Goal: Transaction & Acquisition: Purchase product/service

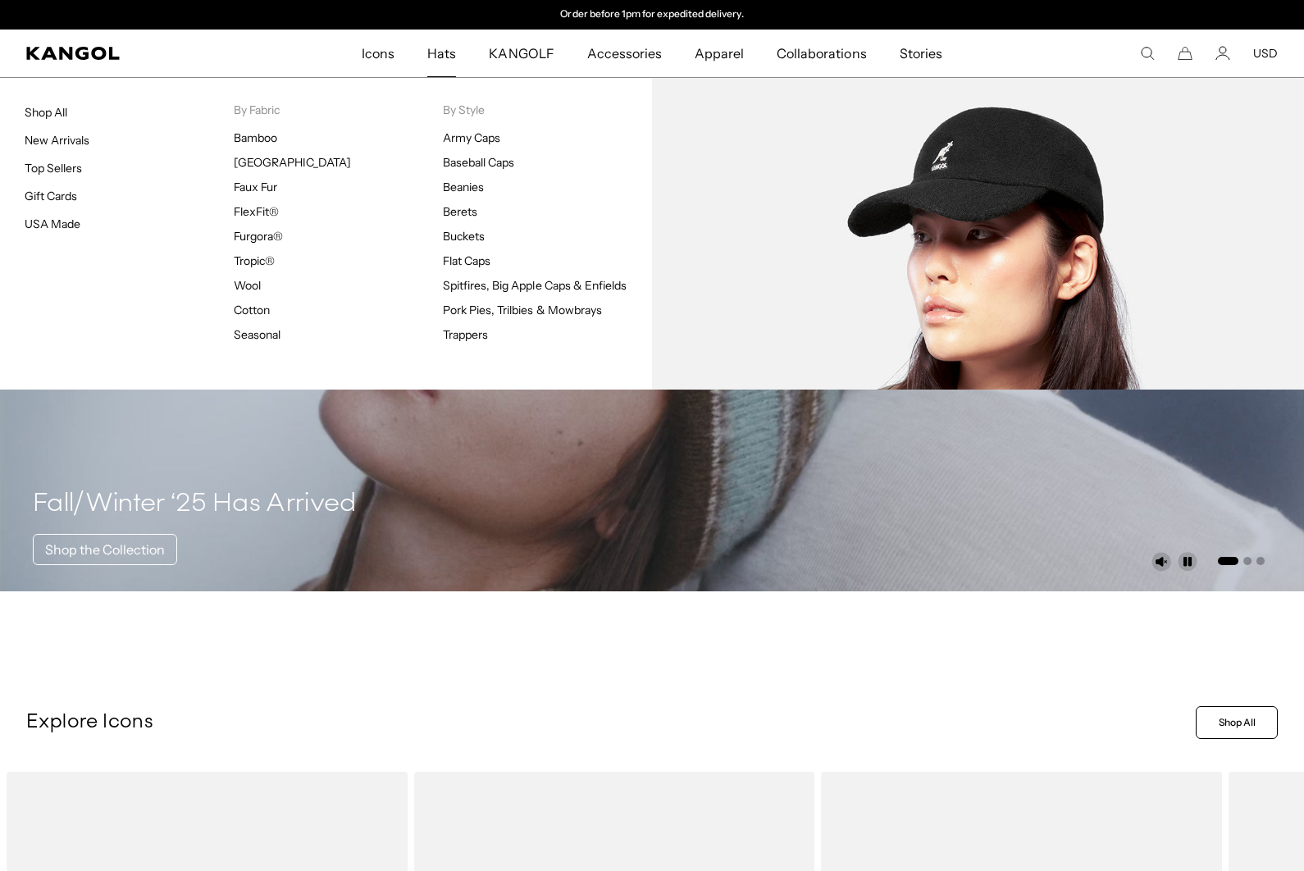
click at [503, 158] on link "Baseball Caps" at bounding box center [478, 162] width 71 height 15
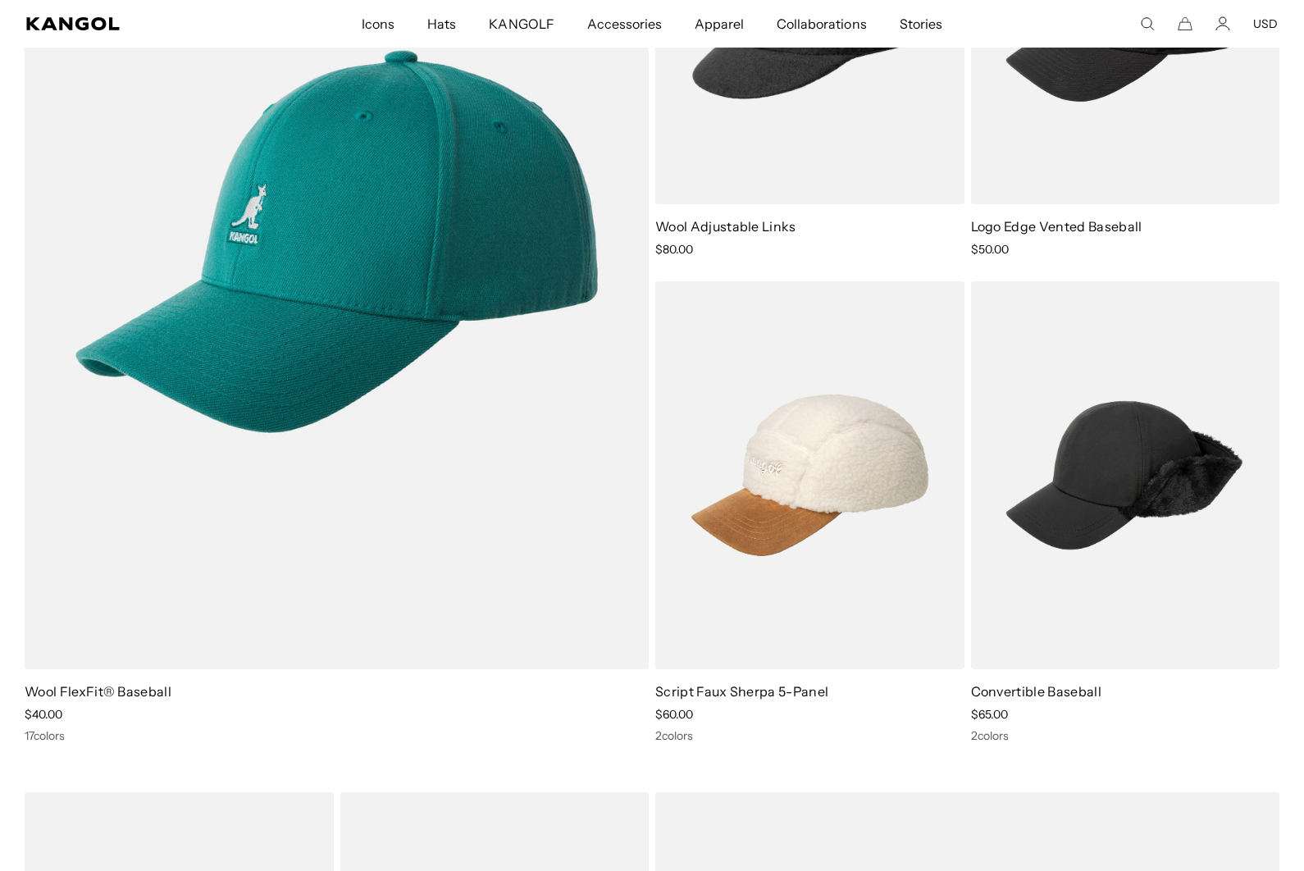
scroll to position [1361, 0]
click at [0, 0] on img at bounding box center [0, 0] width 0 height 0
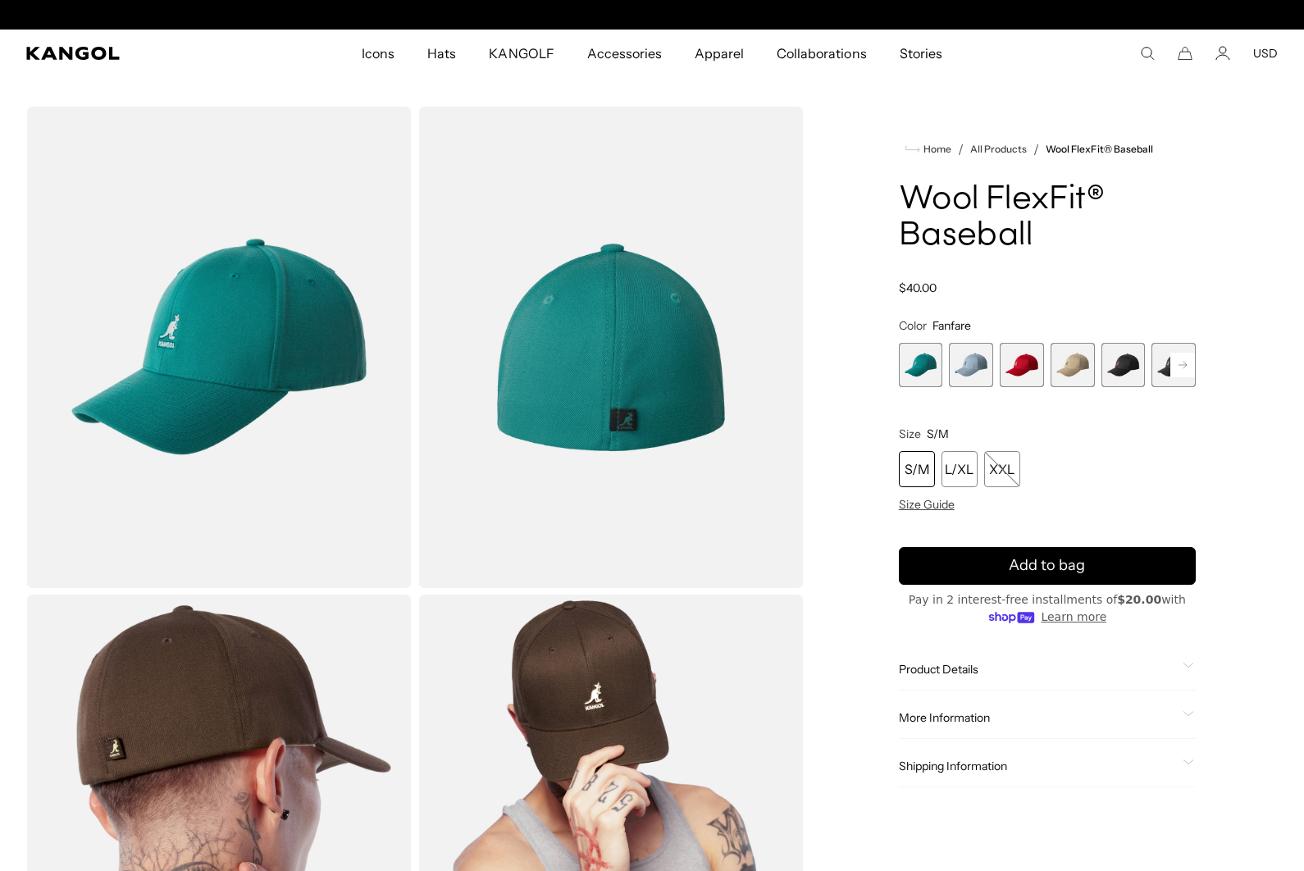
scroll to position [0, 338]
click at [1192, 364] on rect at bounding box center [1183, 365] width 25 height 25
click at [1085, 360] on span "14 of 17" at bounding box center [1073, 365] width 44 height 44
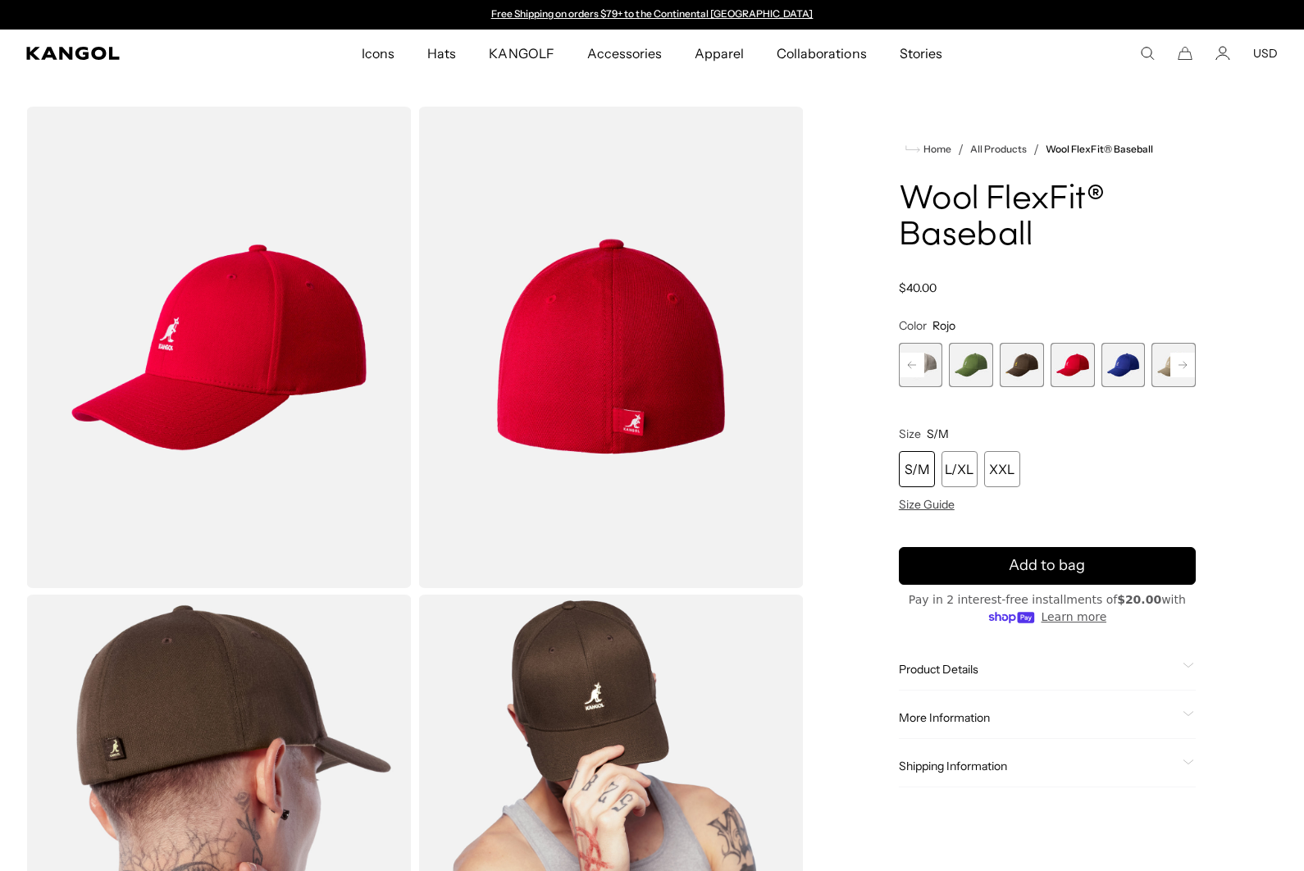
click at [1008, 482] on div "XXL" at bounding box center [1002, 469] width 36 height 36
click at [1006, 474] on div "XXL" at bounding box center [1002, 469] width 36 height 36
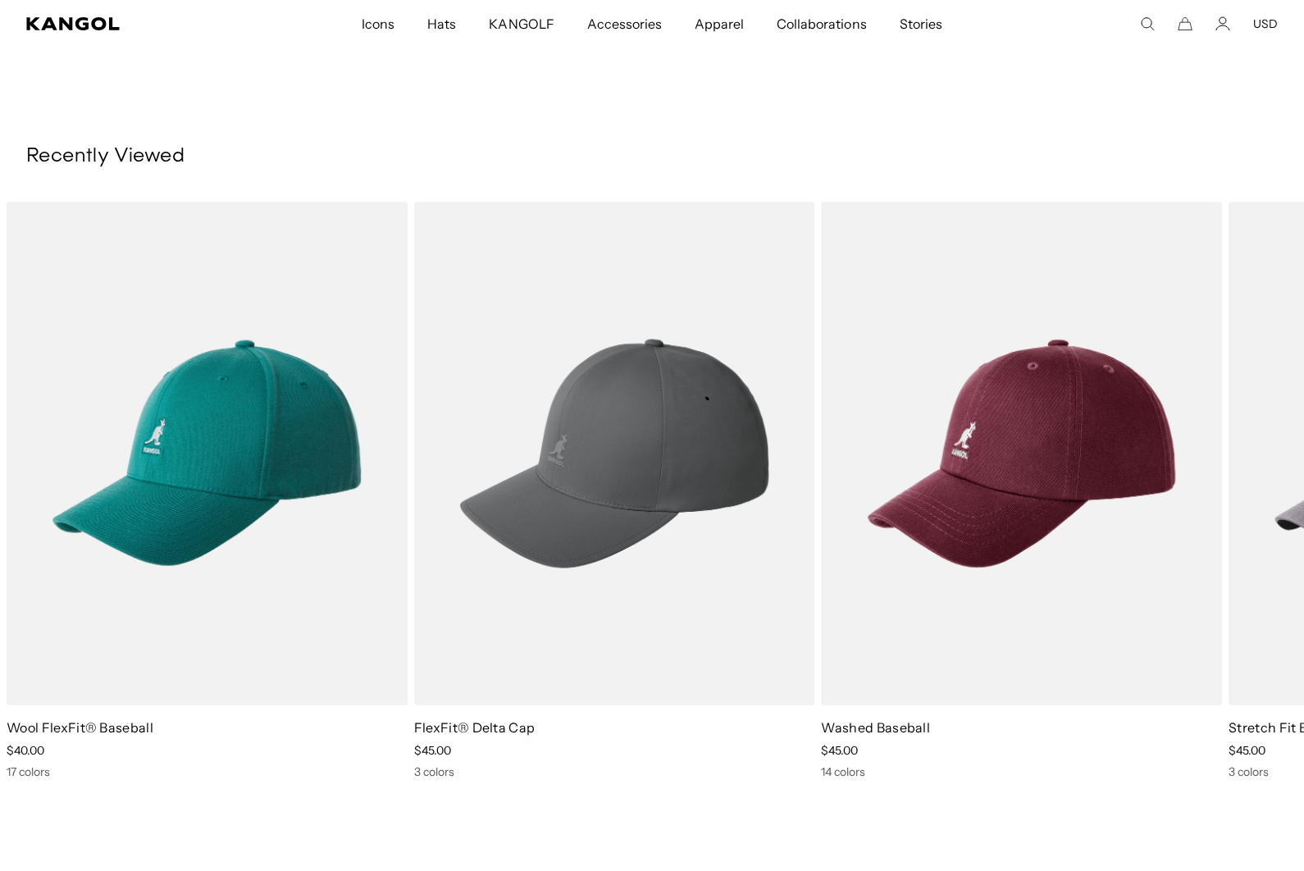
click at [0, 0] on img "3 of 5" at bounding box center [0, 0] width 0 height 0
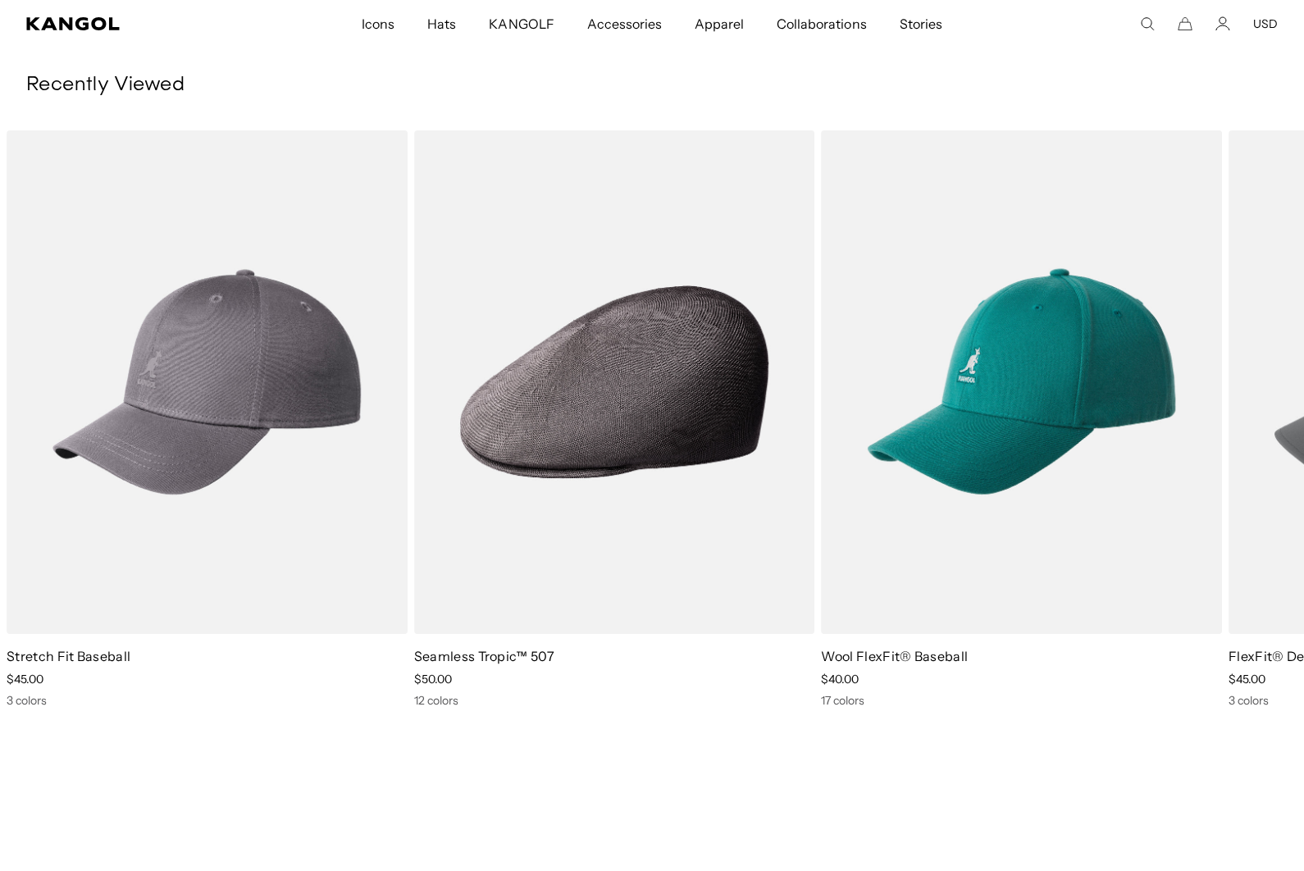
click at [0, 0] on img "4 of 5" at bounding box center [0, 0] width 0 height 0
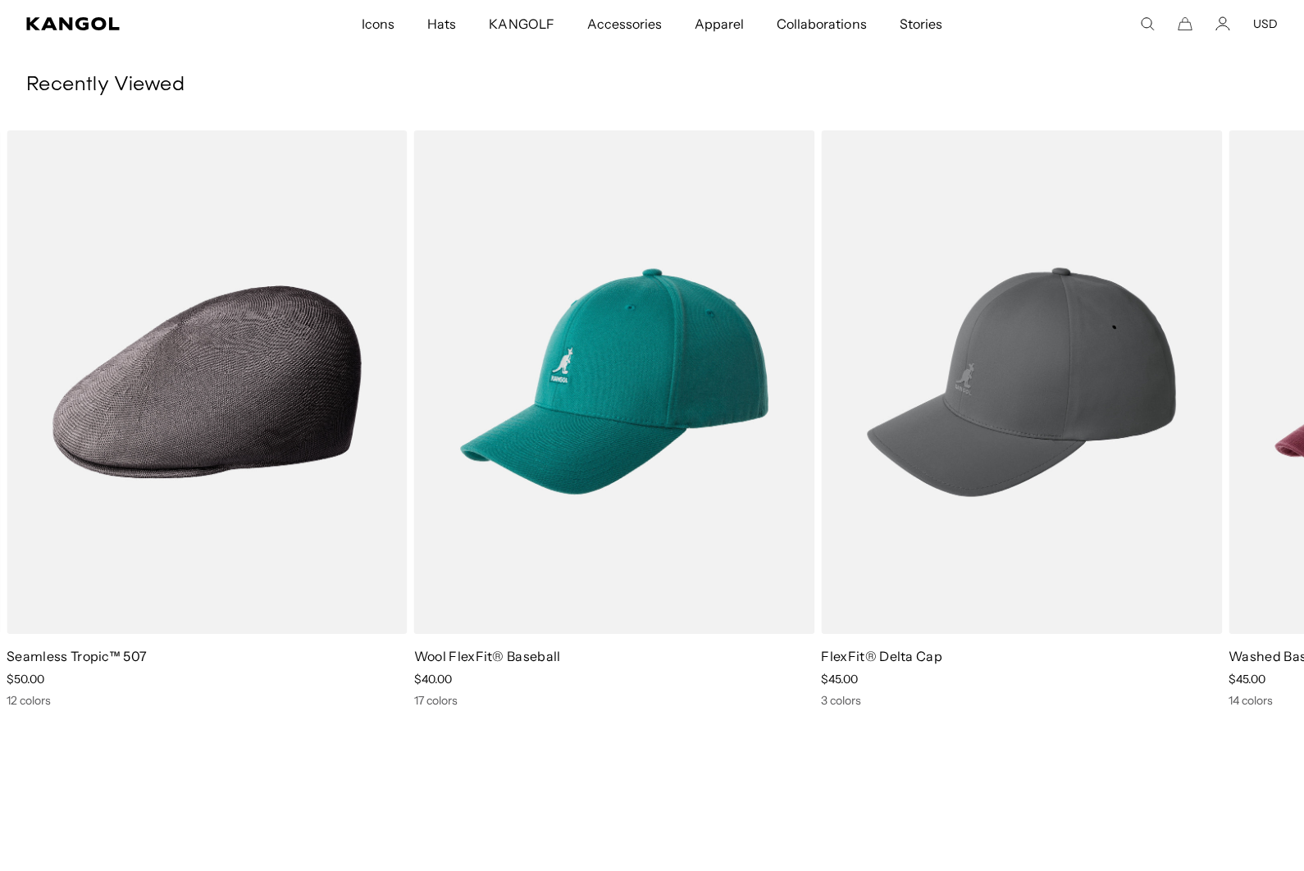
click at [0, 0] on img "1 of 5" at bounding box center [0, 0] width 0 height 0
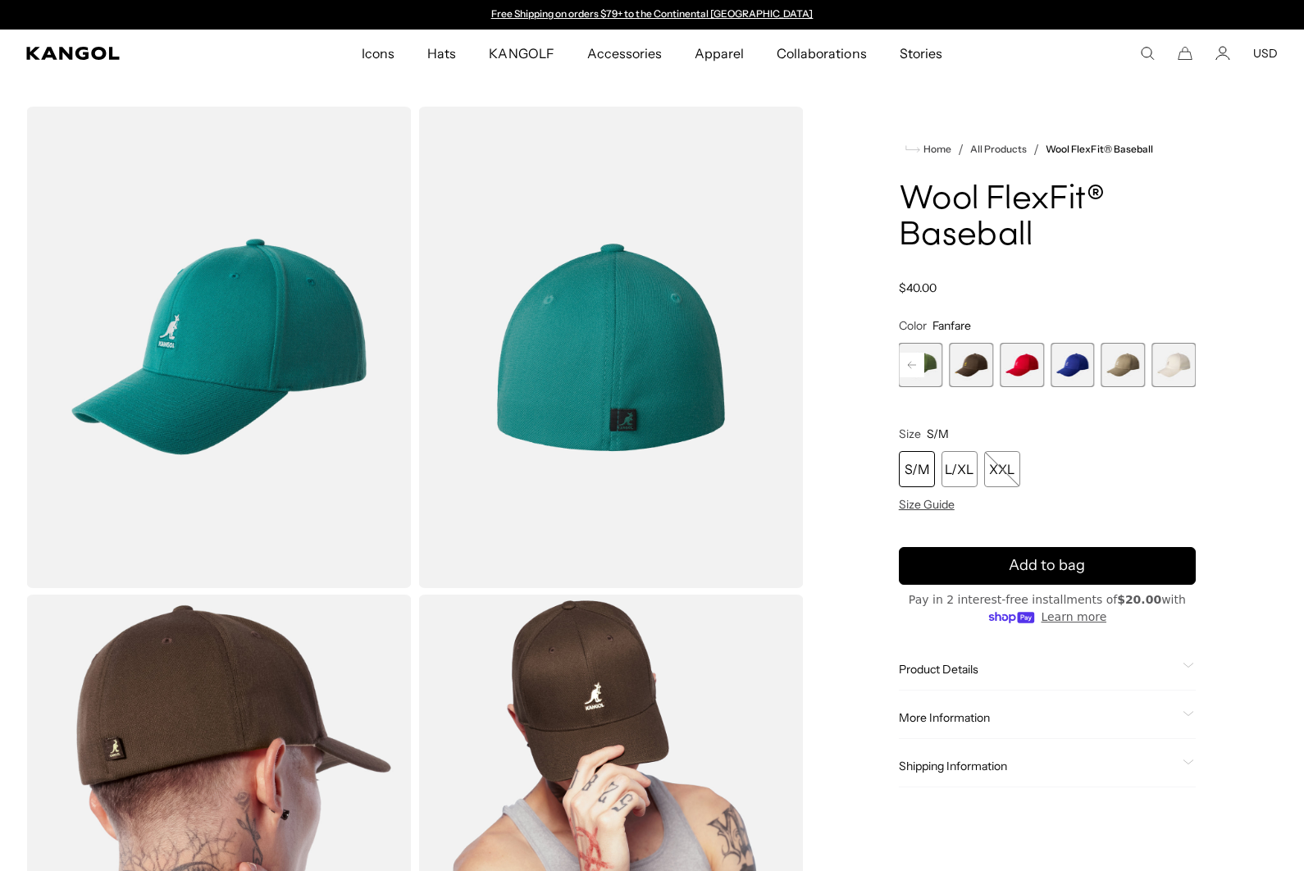
click at [1175, 361] on span "17 of 17" at bounding box center [1174, 365] width 44 height 44
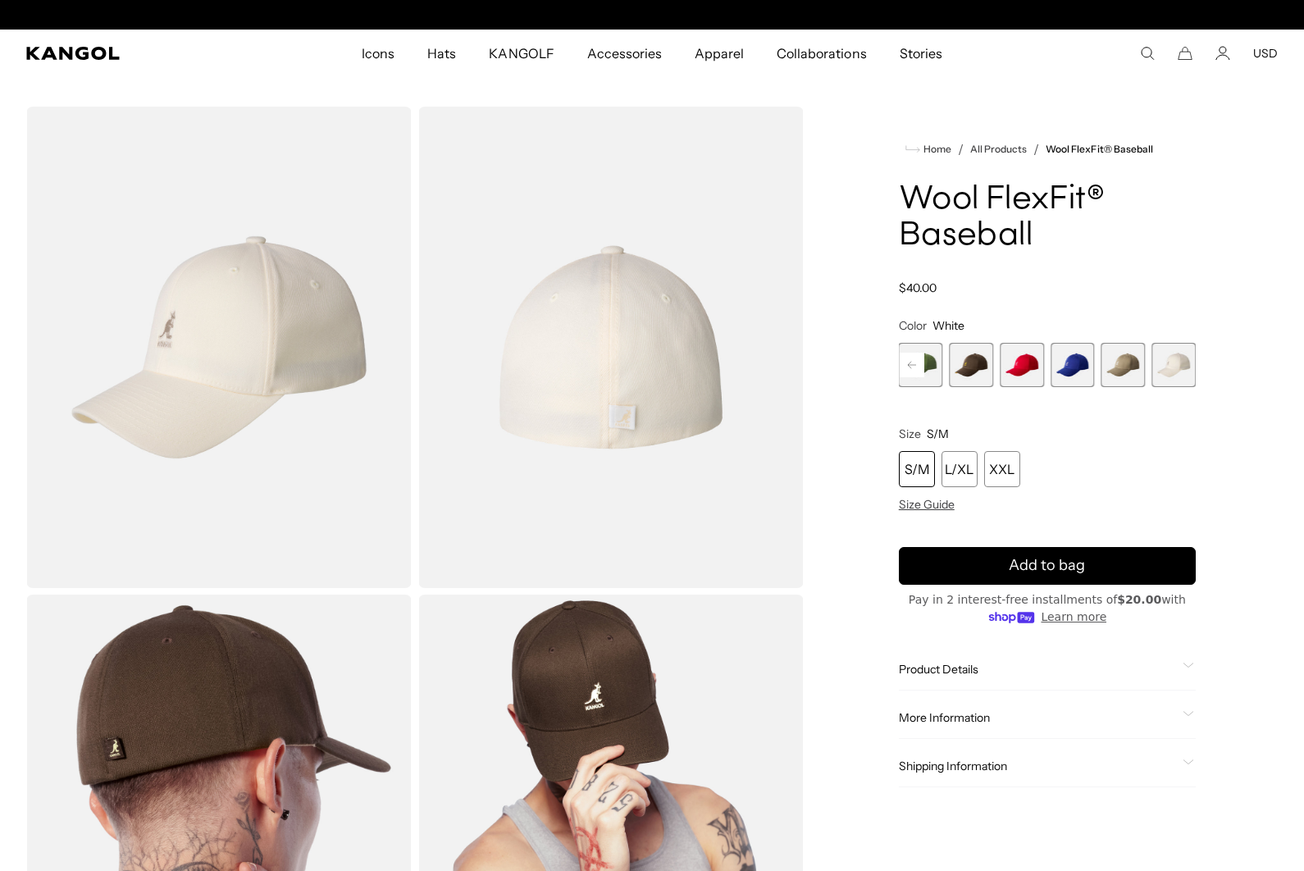
scroll to position [0, 338]
click at [1132, 363] on span "16 of 17" at bounding box center [1124, 365] width 44 height 44
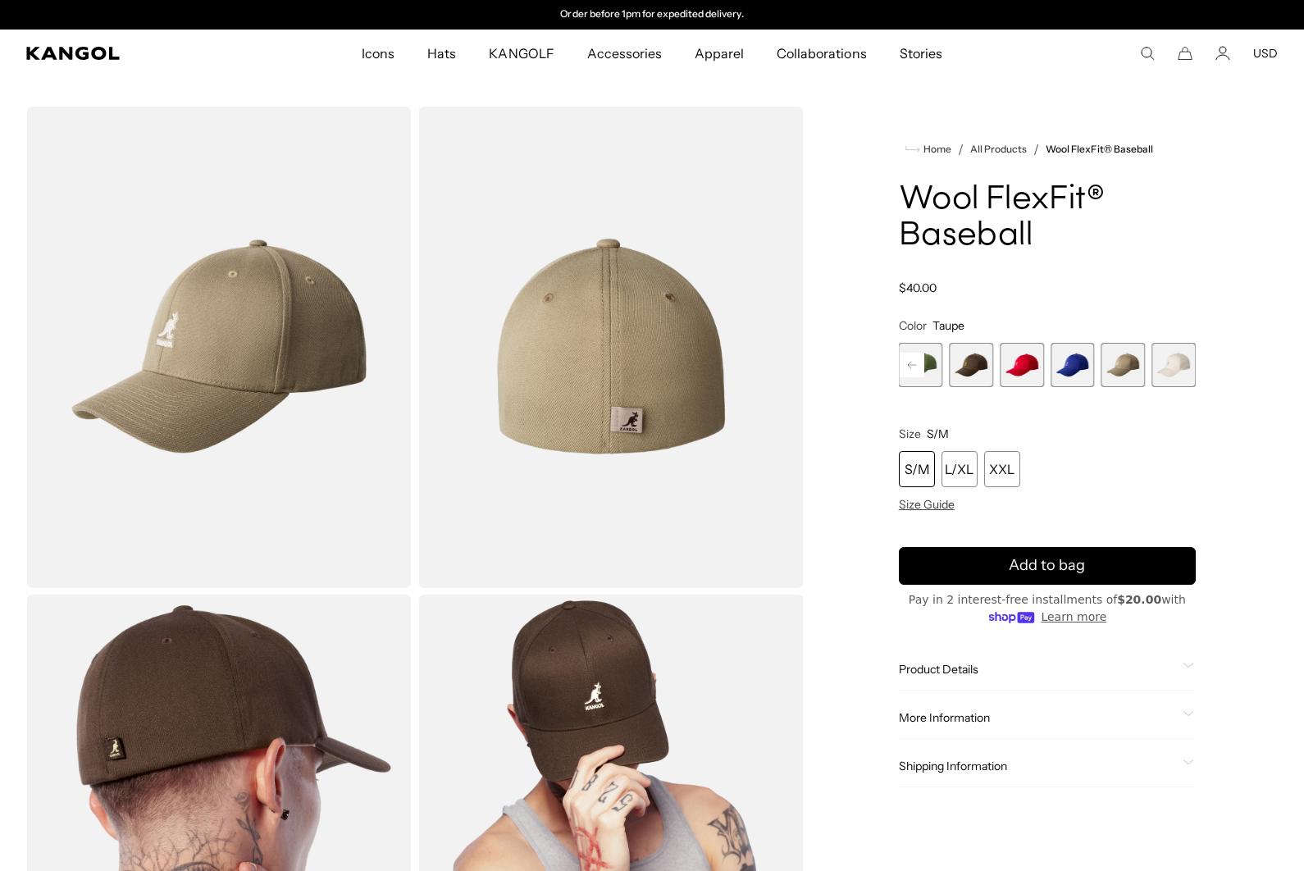
click at [1080, 360] on span "15 of 17" at bounding box center [1073, 365] width 44 height 44
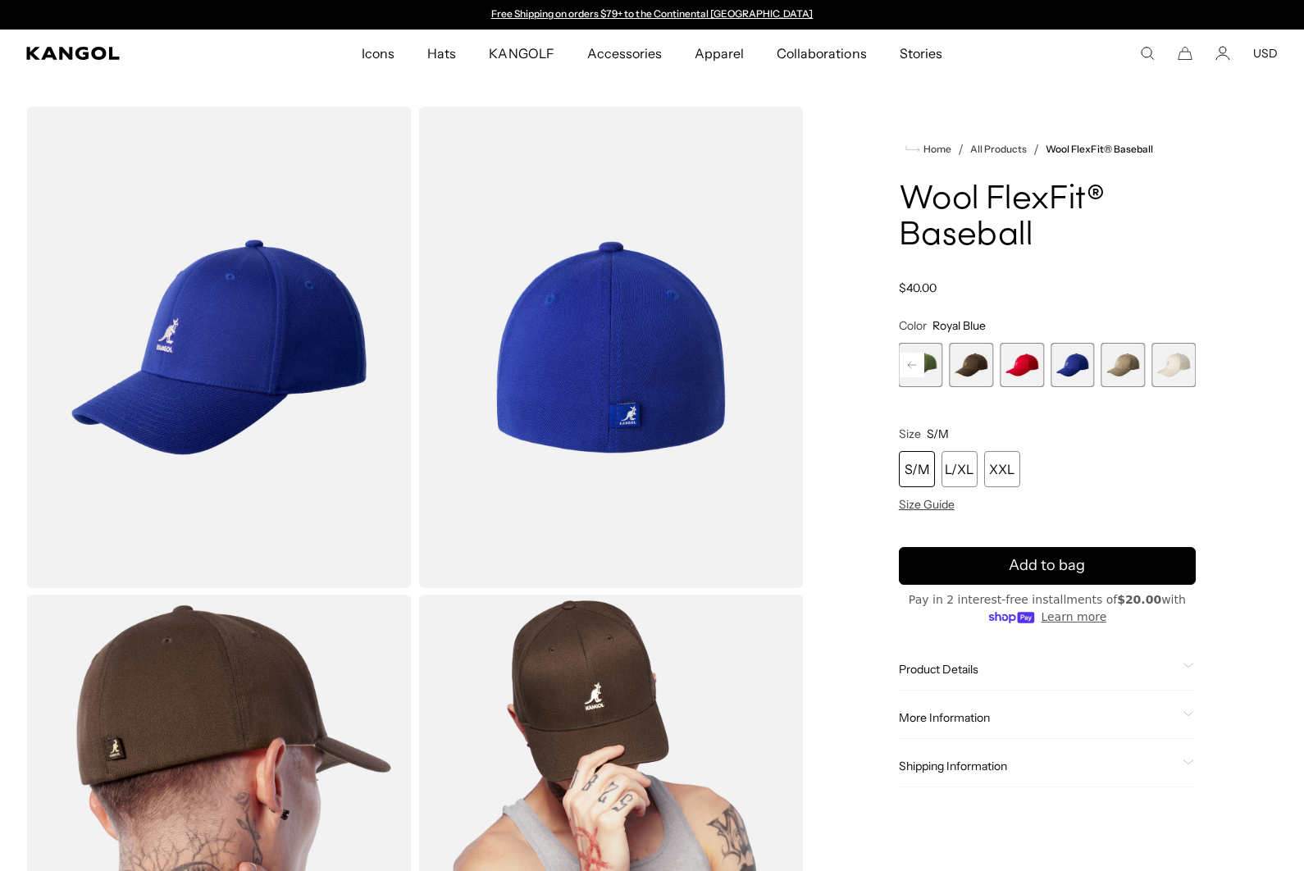
click at [1025, 363] on span "14 of 17" at bounding box center [1022, 365] width 44 height 44
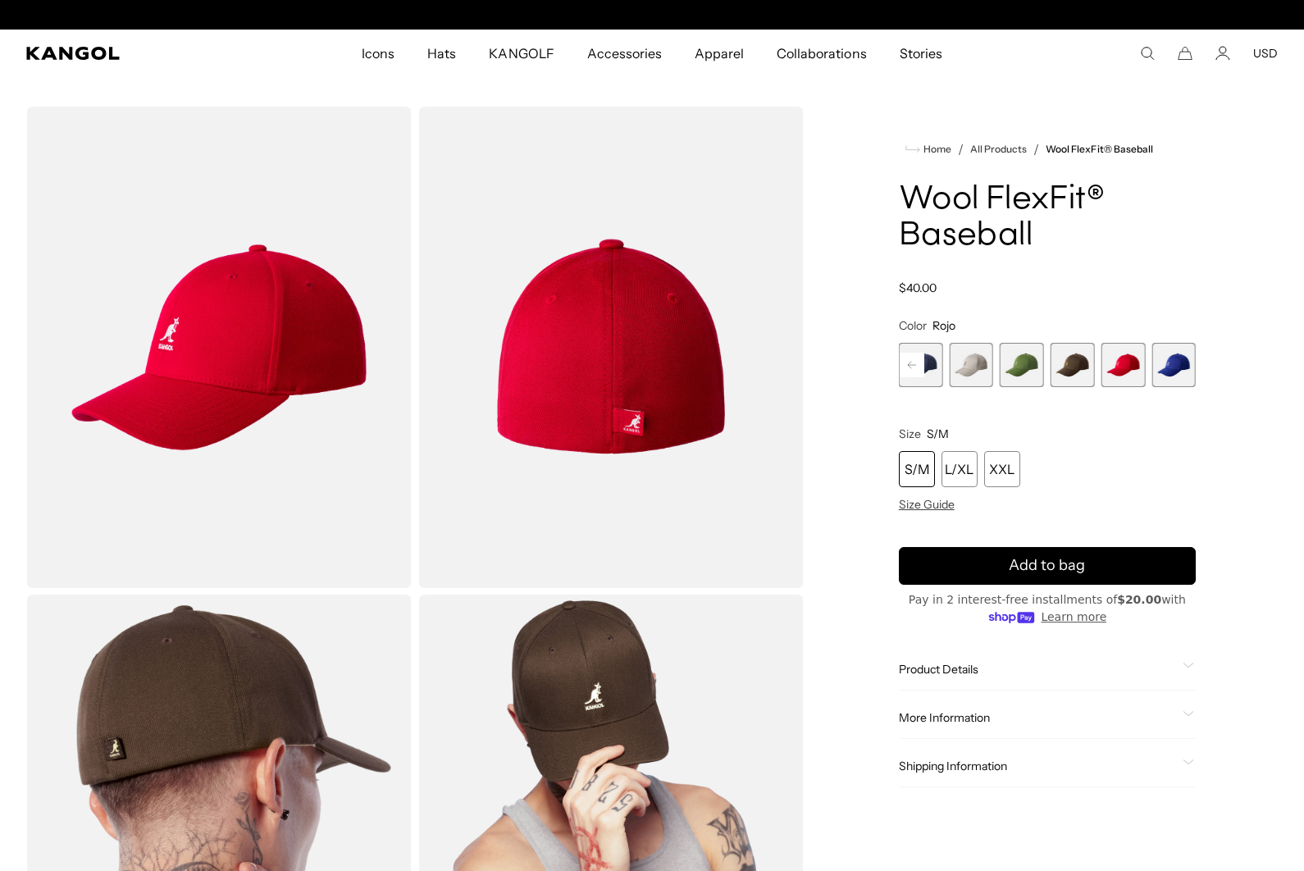
scroll to position [0, 338]
click at [1069, 367] on span "13 of 17" at bounding box center [1073, 365] width 44 height 44
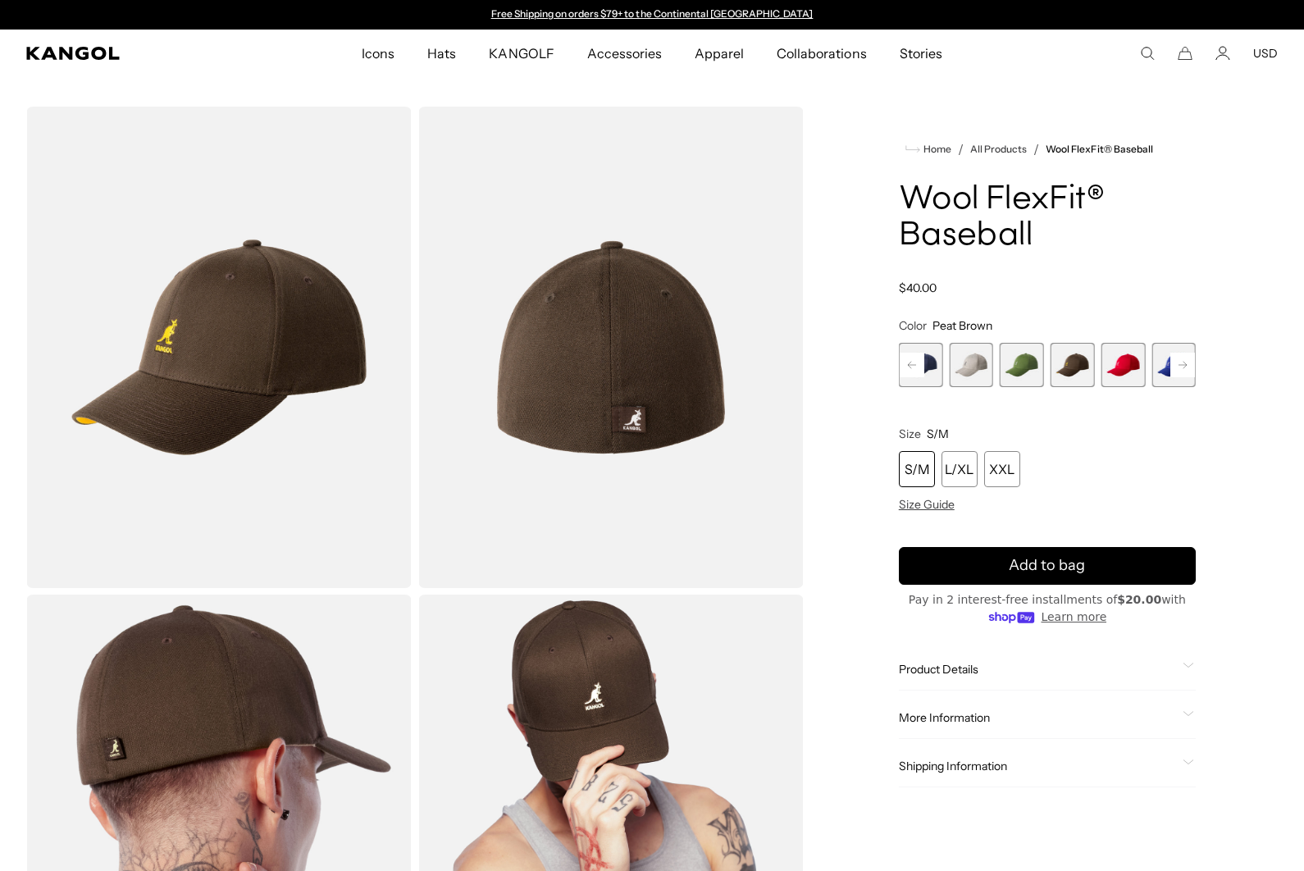
click at [1018, 367] on span "12 of 17" at bounding box center [1022, 365] width 44 height 44
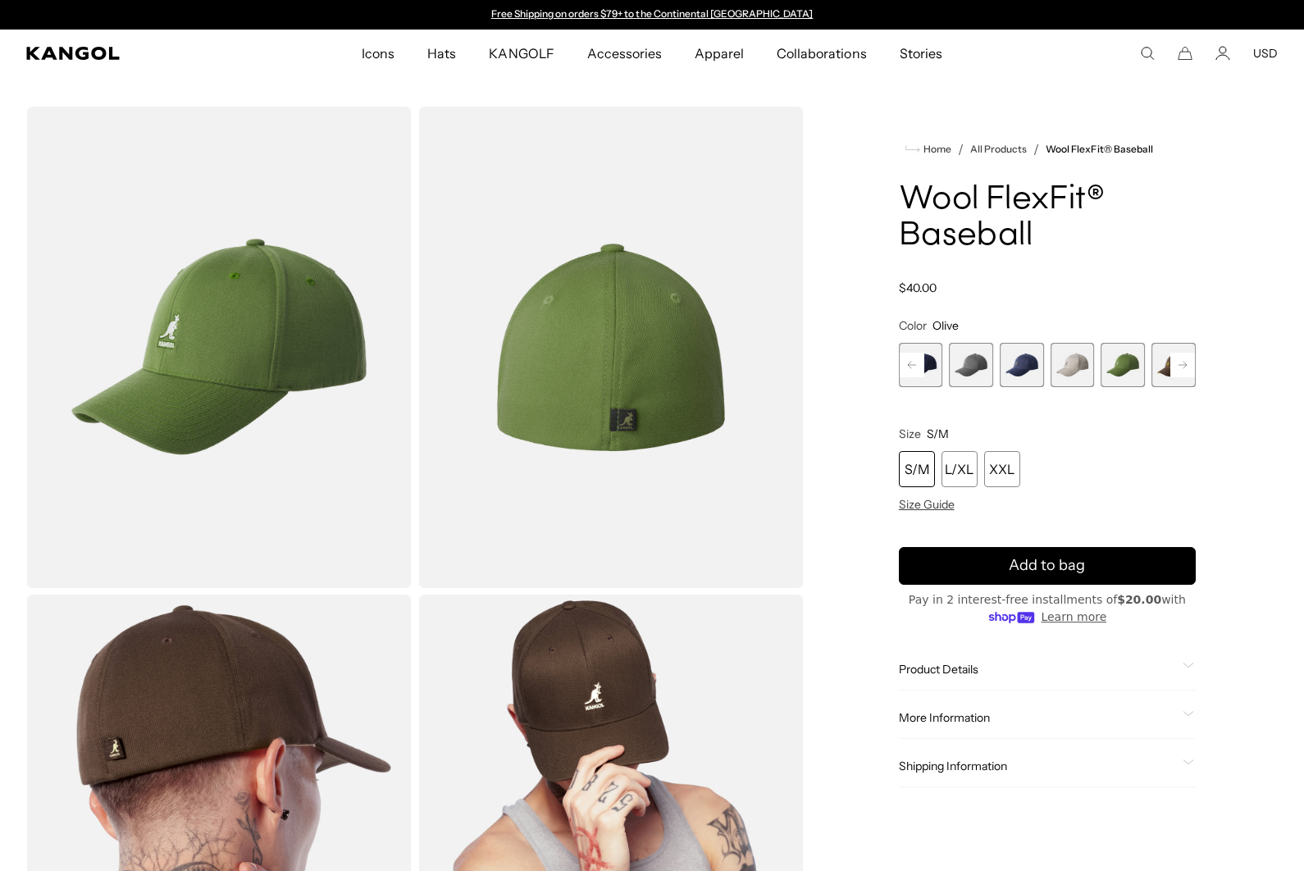
click at [1073, 365] on span "11 of 17" at bounding box center [1073, 365] width 44 height 44
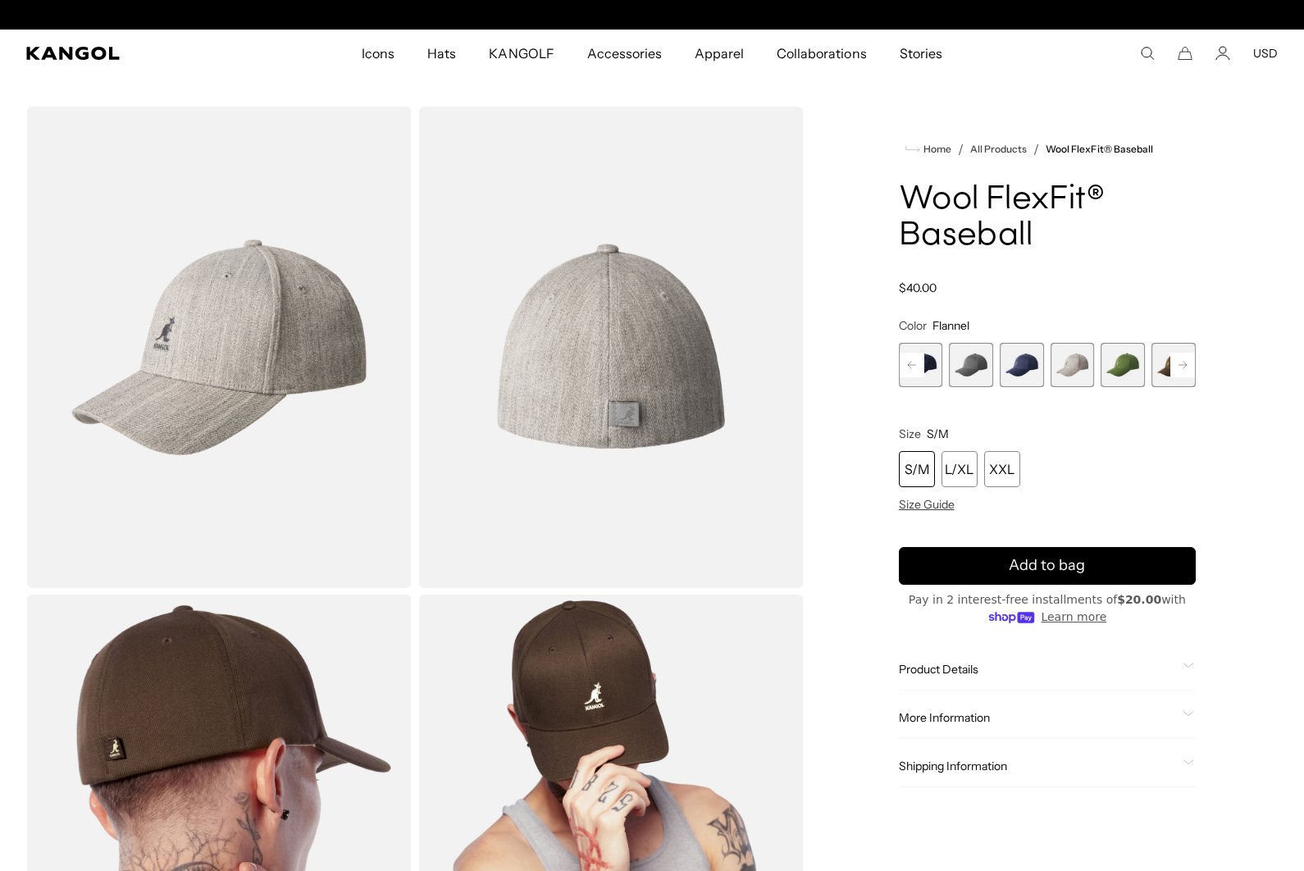
click at [1031, 374] on span "10 of 17" at bounding box center [1022, 365] width 44 height 44
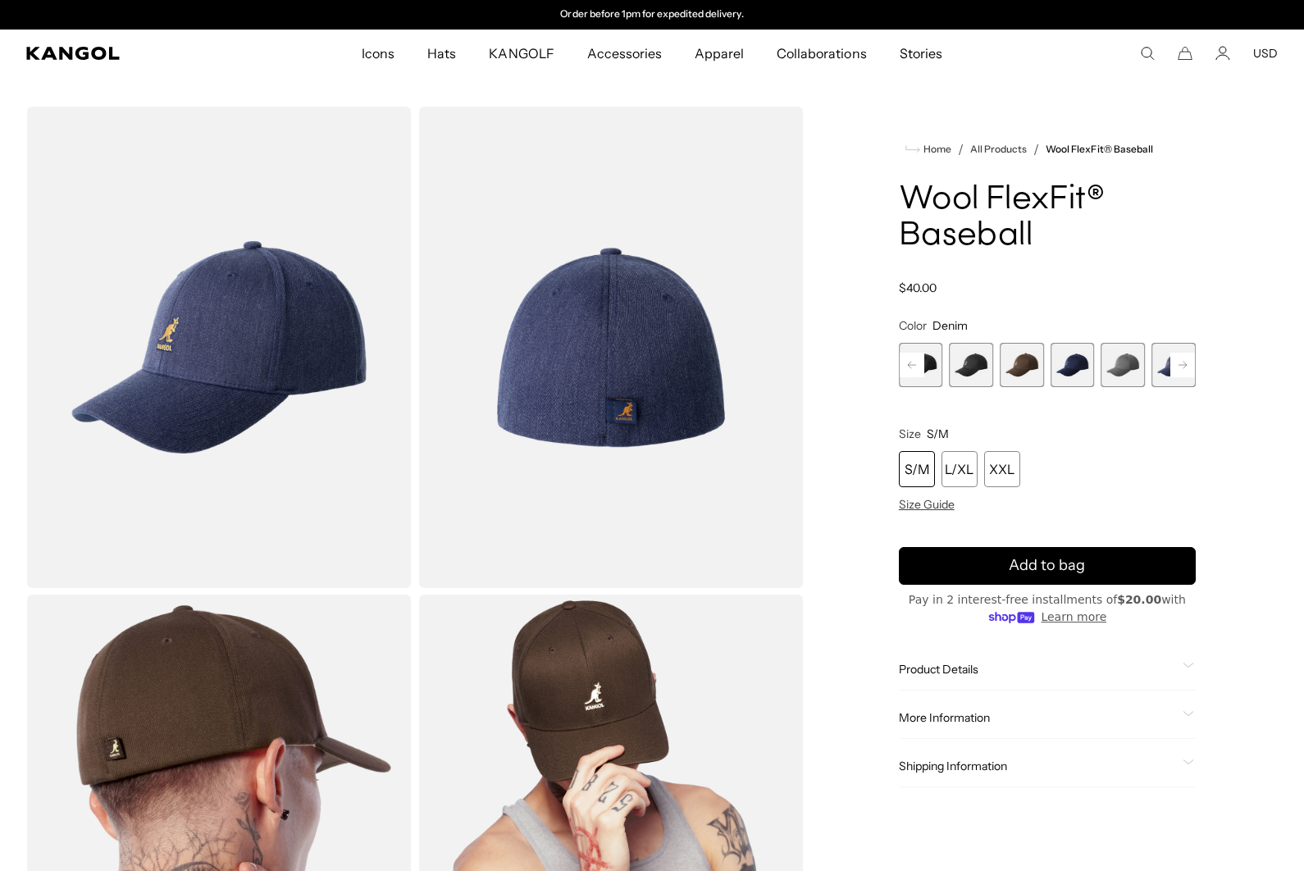
click at [1121, 367] on span "9 of 17" at bounding box center [1124, 365] width 44 height 44
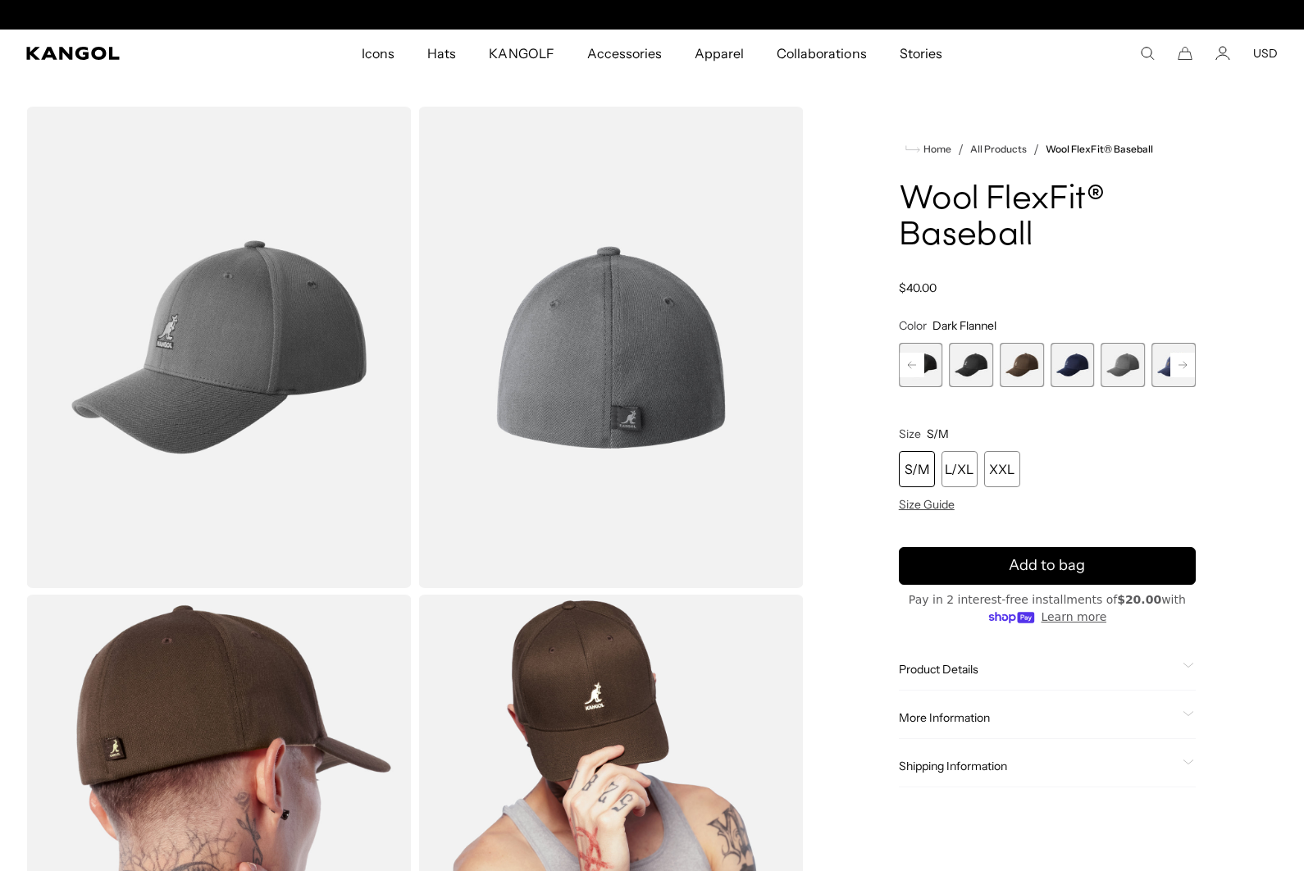
scroll to position [0, 338]
click at [1075, 372] on span "8 of 17" at bounding box center [1073, 365] width 44 height 44
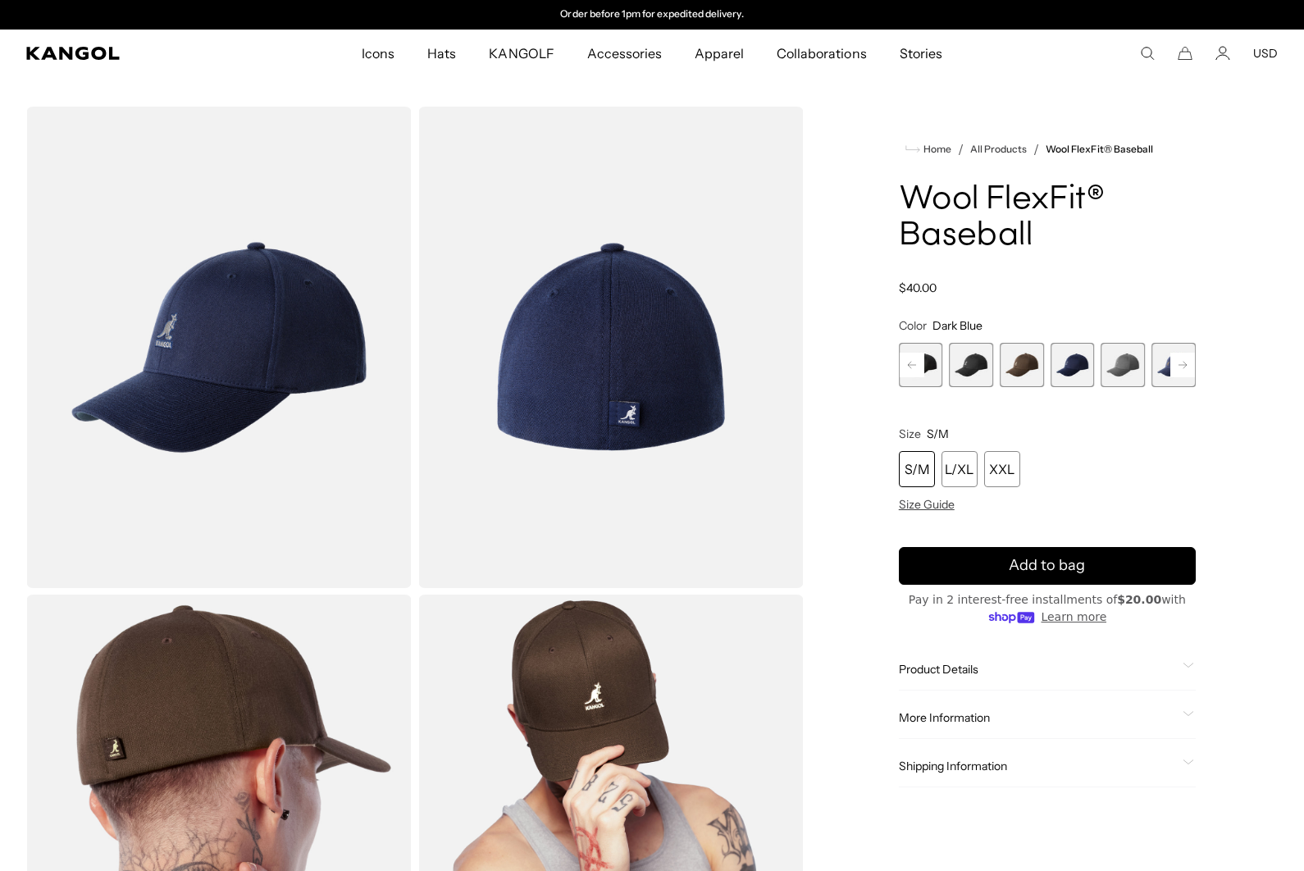
click at [1029, 366] on span "7 of 17" at bounding box center [1022, 365] width 44 height 44
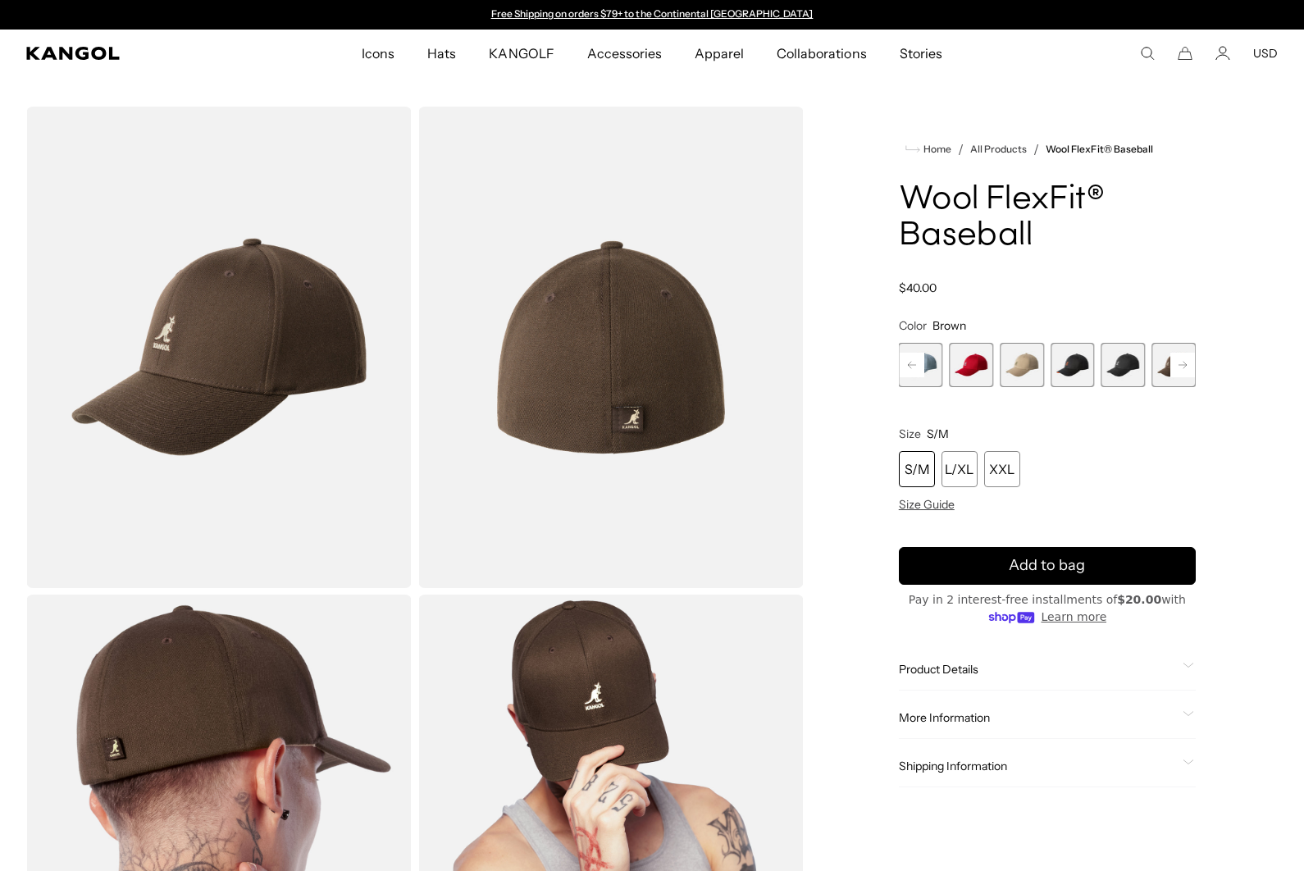
click at [1120, 370] on span "6 of 17" at bounding box center [1124, 365] width 44 height 44
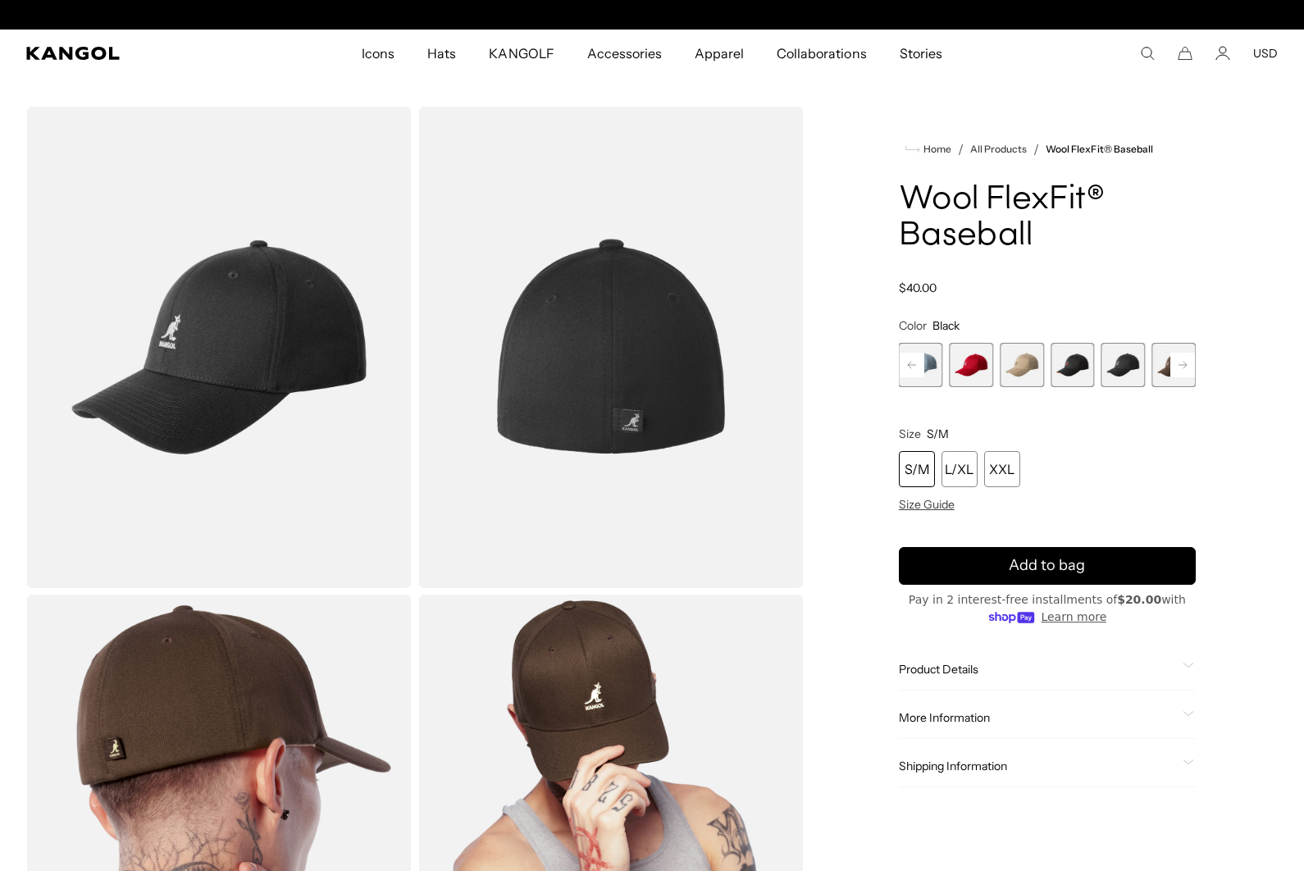
scroll to position [0, 338]
click at [1082, 371] on span "5 of 17" at bounding box center [1073, 365] width 44 height 44
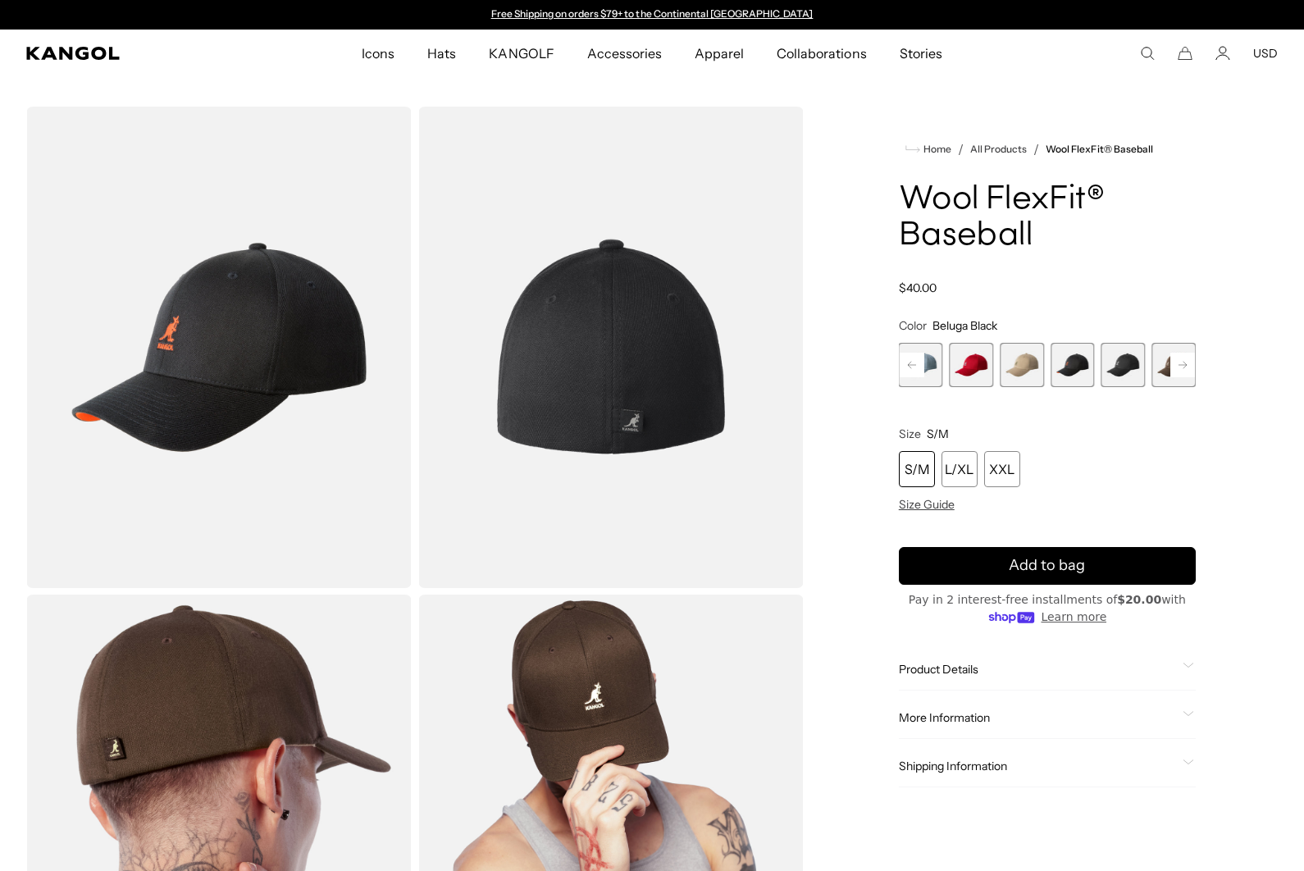
click at [1006, 469] on div "XXL" at bounding box center [1002, 469] width 36 height 36
click at [1029, 369] on span "3 of 17" at bounding box center [1022, 365] width 44 height 44
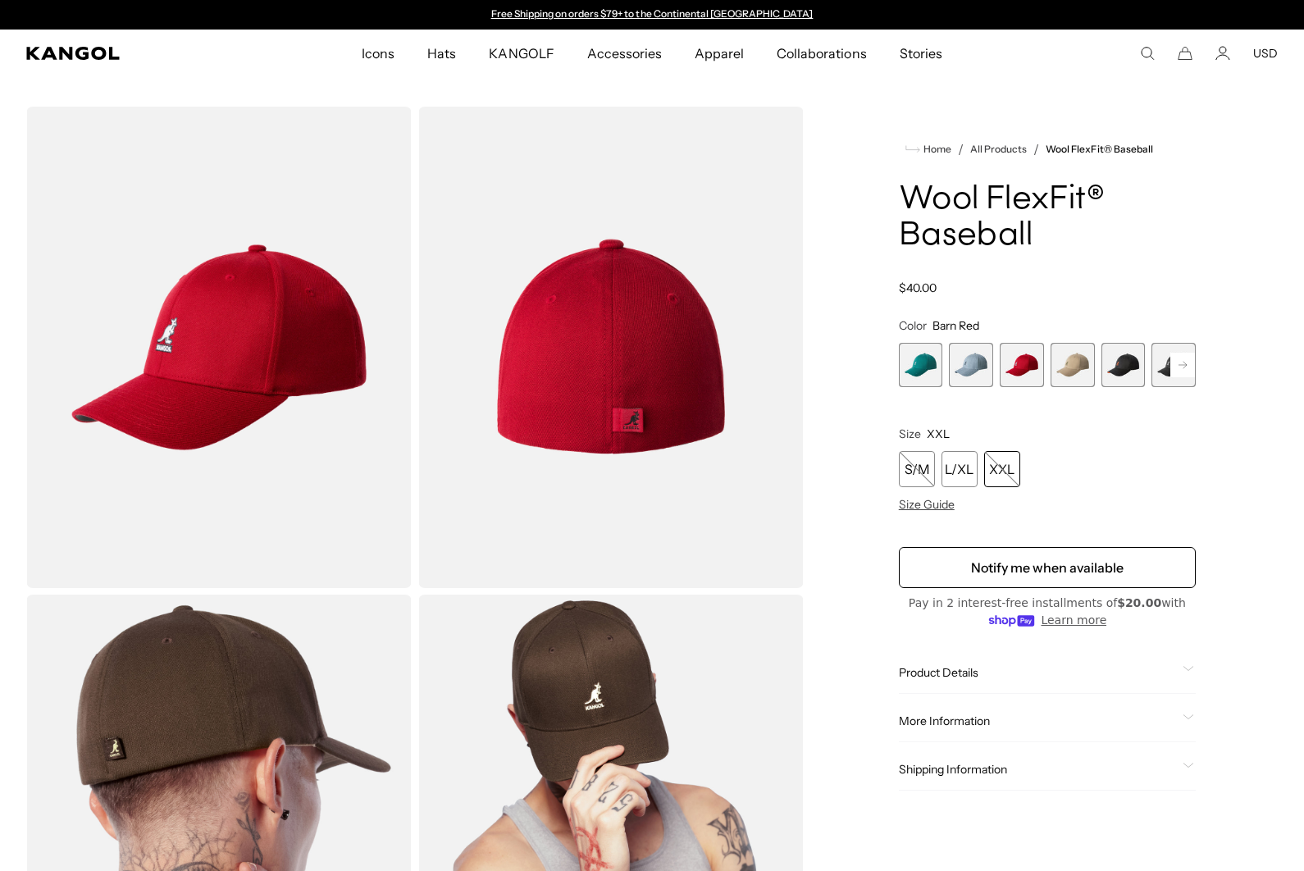
click at [979, 372] on span "2 of 17" at bounding box center [971, 365] width 44 height 44
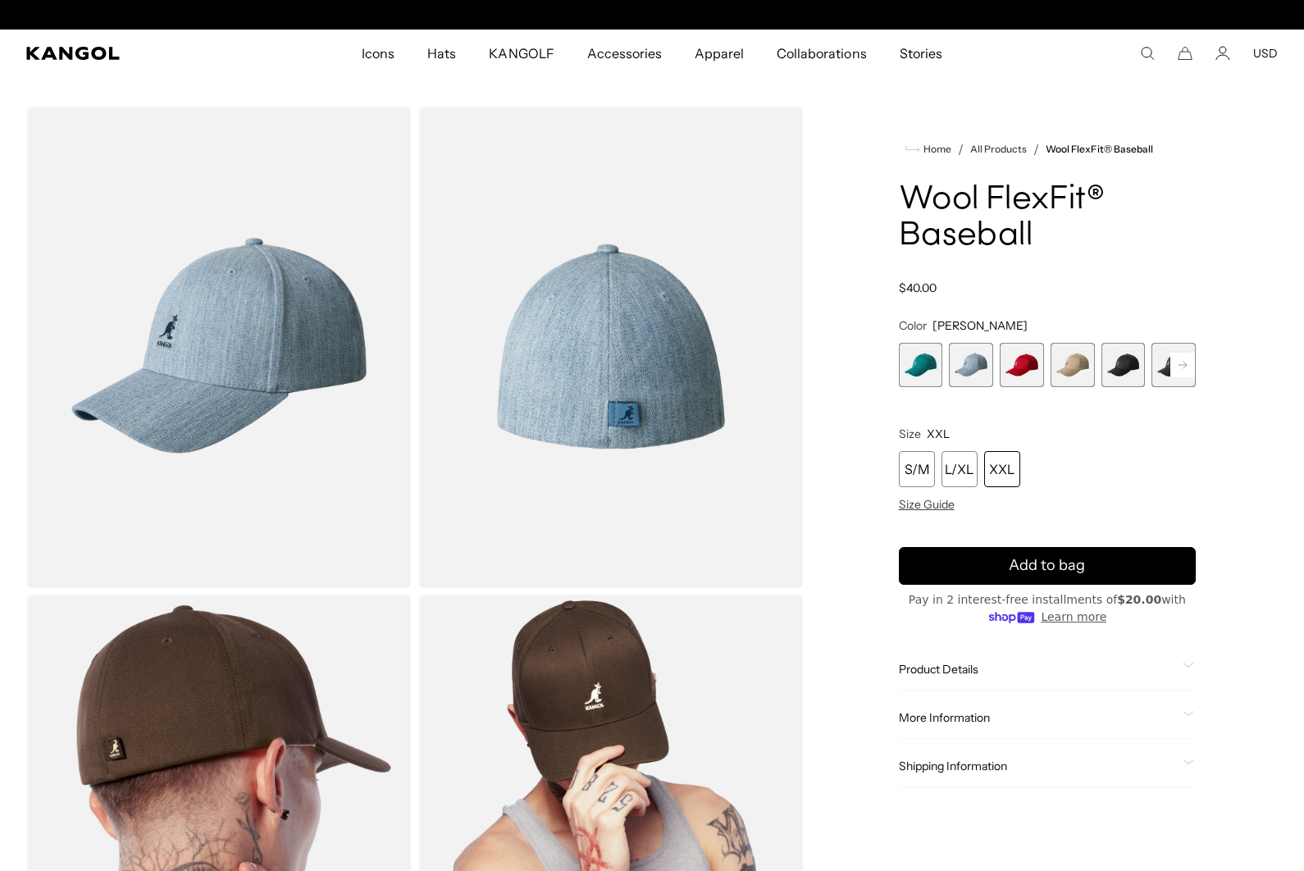
scroll to position [0, 338]
click at [1027, 371] on span "3 of 17" at bounding box center [1022, 365] width 44 height 44
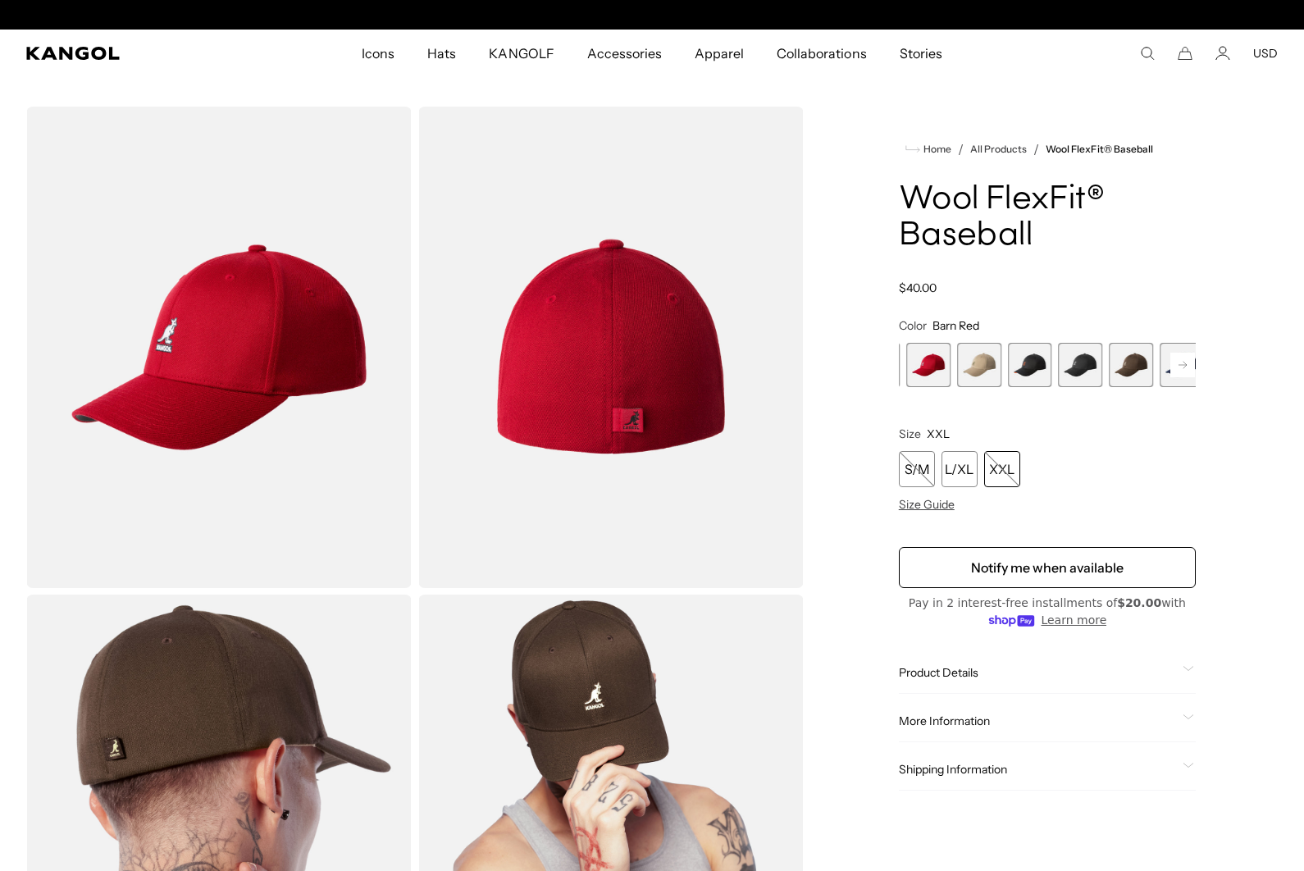
scroll to position [0, 338]
click at [1020, 377] on span "5 of 17" at bounding box center [1022, 365] width 44 height 44
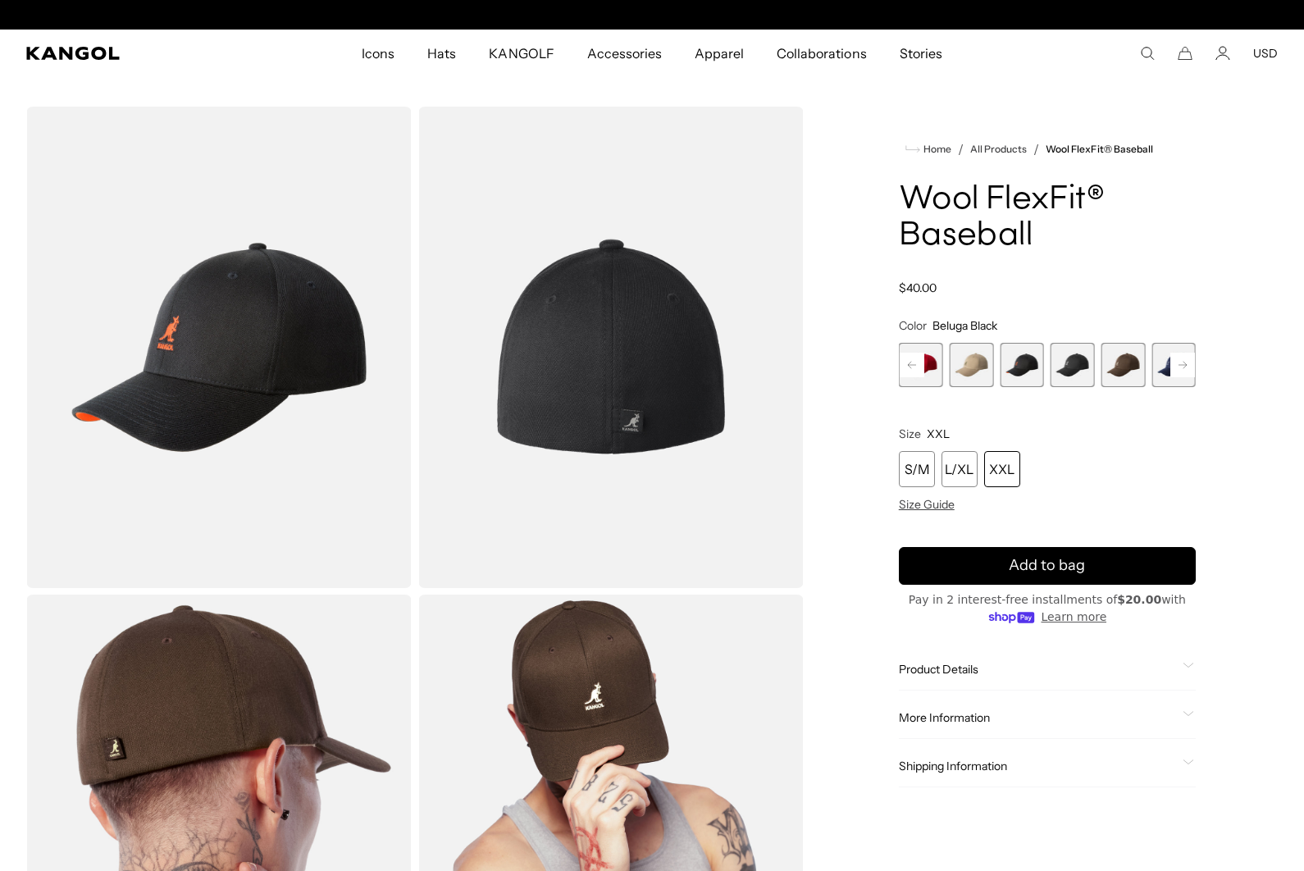
scroll to position [0, 338]
